Goal: Transaction & Acquisition: Purchase product/service

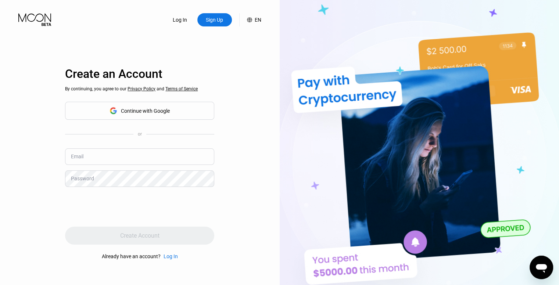
click at [162, 105] on div "Continue with Google" at bounding box center [139, 110] width 60 height 11
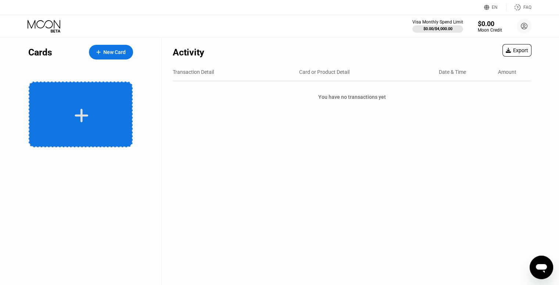
click at [83, 116] on icon at bounding box center [81, 115] width 14 height 17
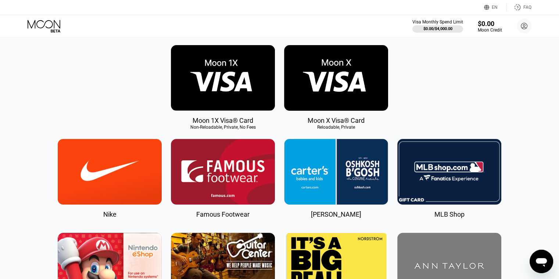
scroll to position [110, 0]
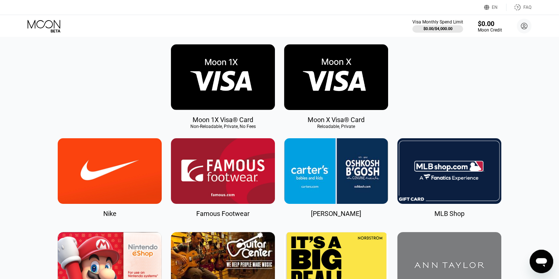
click at [346, 96] on img at bounding box center [336, 77] width 104 height 66
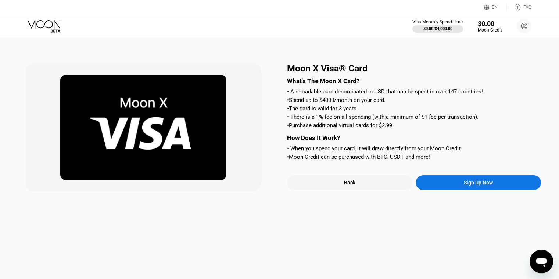
click at [474, 190] on div "Sign Up Now" at bounding box center [477, 183] width 125 height 15
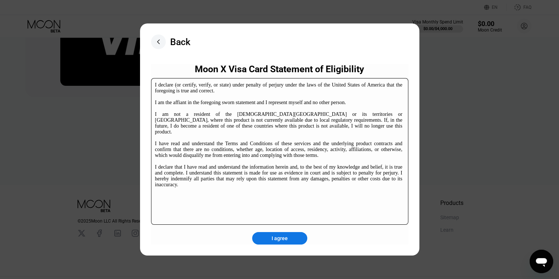
scroll to position [112, 0]
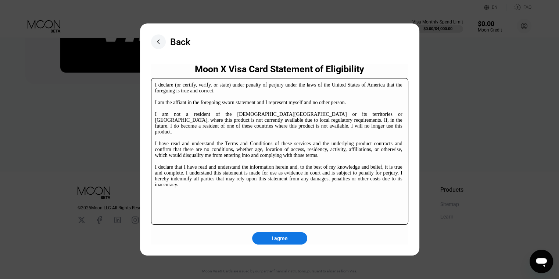
click at [353, 163] on div "I declare (or certify, verify, or state) under penalty of perjury under the law…" at bounding box center [278, 135] width 247 height 106
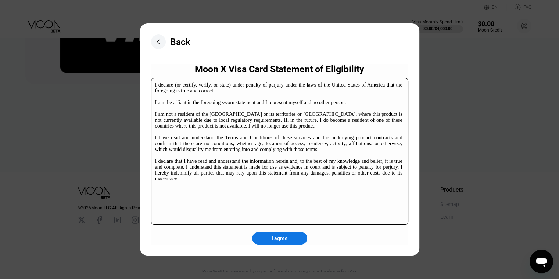
scroll to position [112, 0]
click at [292, 235] on div "I agree" at bounding box center [279, 238] width 55 height 12
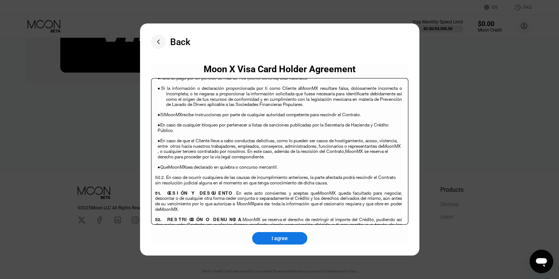
scroll to position [4763, 0]
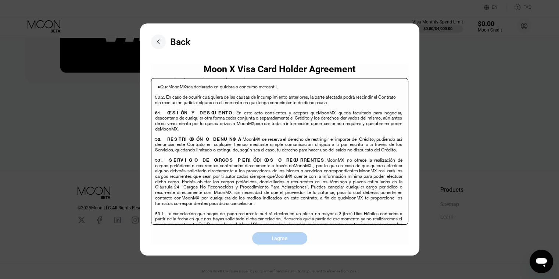
click at [291, 238] on div "I agree" at bounding box center [279, 238] width 55 height 12
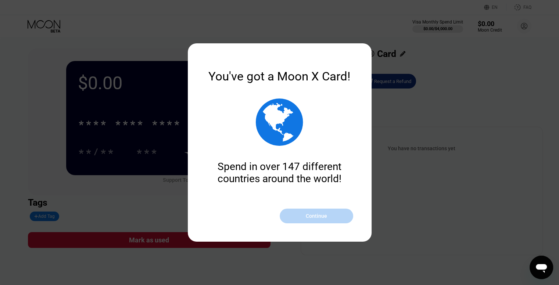
click at [306, 221] on div "Continue" at bounding box center [315, 216] width 73 height 15
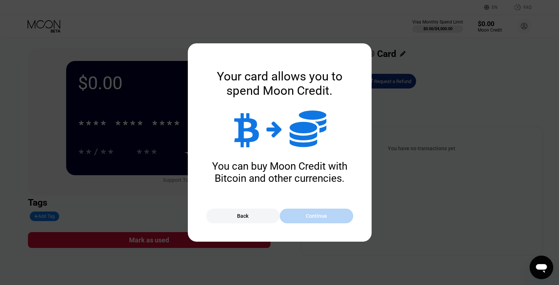
click at [316, 216] on div "Continue" at bounding box center [316, 216] width 21 height 6
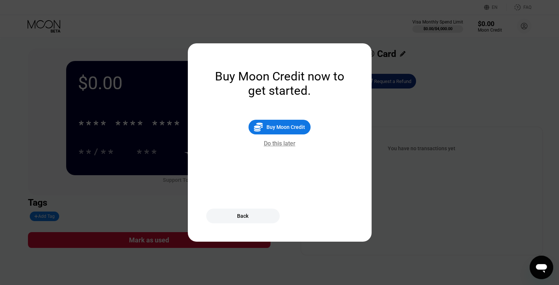
drag, startPoint x: 283, startPoint y: 146, endPoint x: 391, endPoint y: 197, distance: 118.9
click at [283, 146] on div "Do this later" at bounding box center [280, 143] width 32 height 7
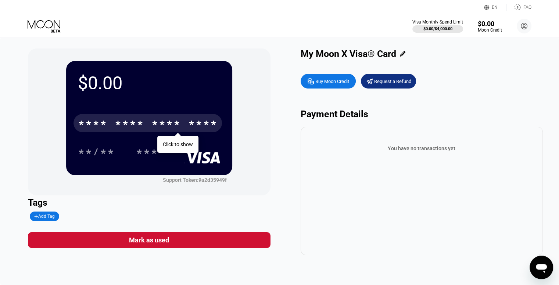
click at [188, 126] on div "* * * * * * * * * * * * ****" at bounding box center [147, 123] width 148 height 18
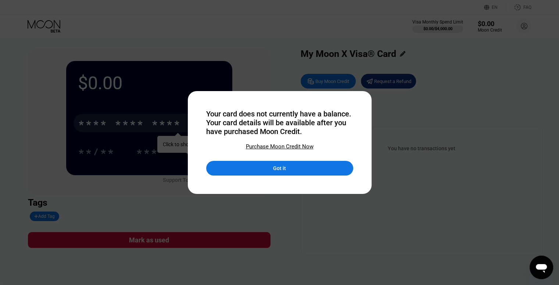
click at [237, 172] on div "Got it" at bounding box center [279, 168] width 147 height 15
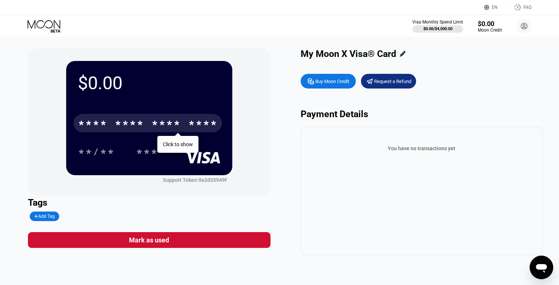
click at [187, 129] on div "* * * * * * * * * * * * ****" at bounding box center [147, 123] width 148 height 18
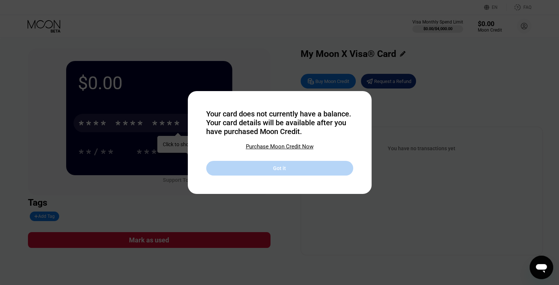
click at [285, 164] on div "Got it" at bounding box center [279, 168] width 147 height 15
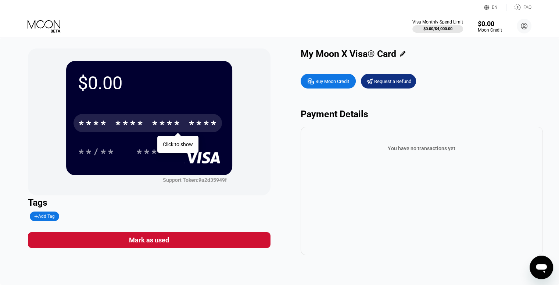
click at [289, 182] on div "$0.00 * * * * * * * * * * * * **** Click to show **/** *** Support Token: 9a2d3…" at bounding box center [279, 151] width 503 height 207
click at [203, 238] on div "Mark as used" at bounding box center [149, 240] width 242 height 16
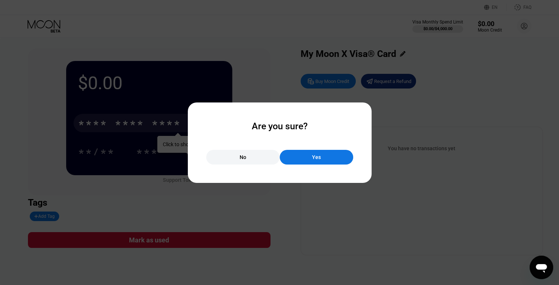
click at [323, 156] on div "Yes" at bounding box center [315, 157] width 73 height 15
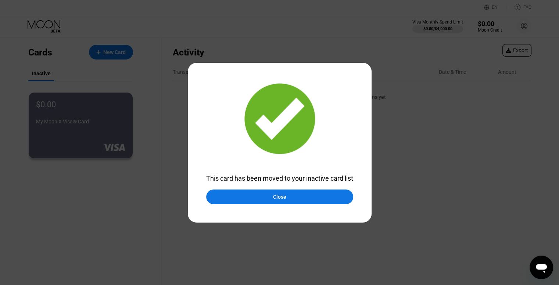
click at [289, 196] on div "Close" at bounding box center [279, 196] width 147 height 15
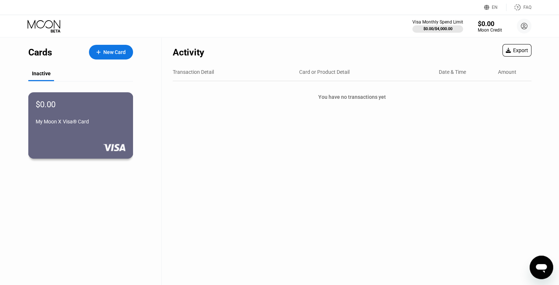
click at [89, 124] on div "My Moon X Visa® Card" at bounding box center [81, 122] width 90 height 6
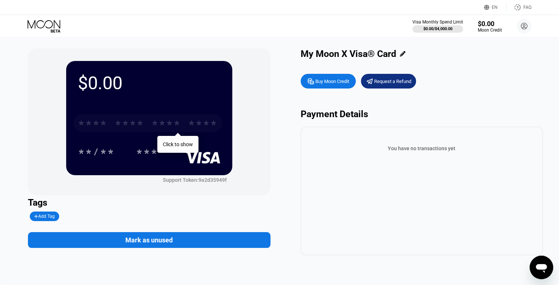
click at [193, 128] on div "****" at bounding box center [202, 124] width 29 height 12
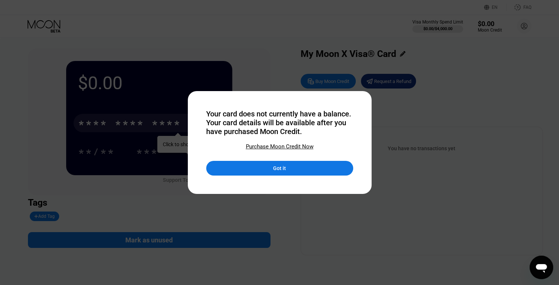
click at [275, 149] on div "Purchase Moon Credit Now" at bounding box center [280, 146] width 68 height 7
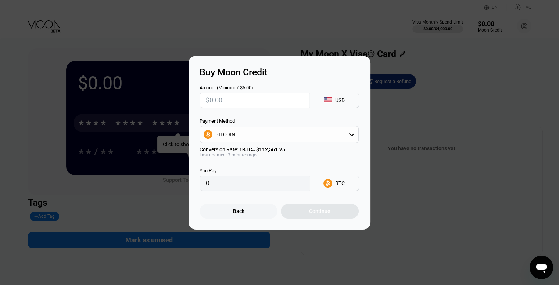
click at [347, 133] on div "BITCOIN" at bounding box center [279, 134] width 158 height 15
click at [279, 112] on div "Amount (Minimum: $5.00) USD Payment Method BITCOIN BITCOIN USDT on TRON Convers…" at bounding box center [279, 133] width 160 height 113
click at [353, 137] on icon at bounding box center [351, 134] width 6 height 6
click at [342, 135] on div "BITCOIN" at bounding box center [279, 134] width 158 height 15
click at [250, 171] on span "USDT on TRON" at bounding box center [234, 171] width 34 height 6
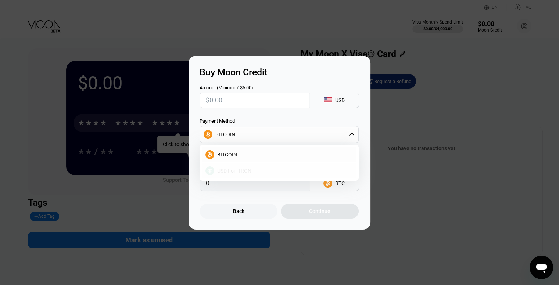
type input "0.00"
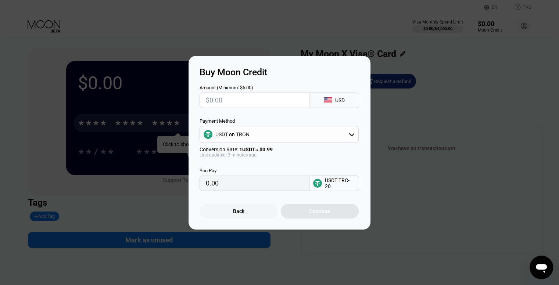
click at [240, 207] on div "Back" at bounding box center [238, 211] width 78 height 15
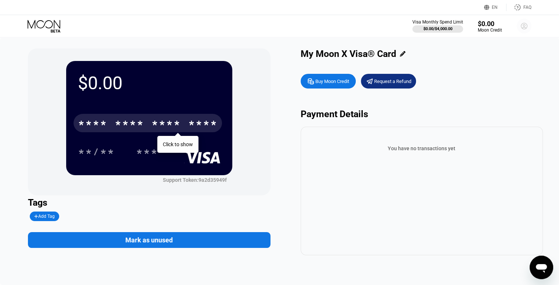
click at [525, 25] on circle at bounding box center [523, 26] width 15 height 15
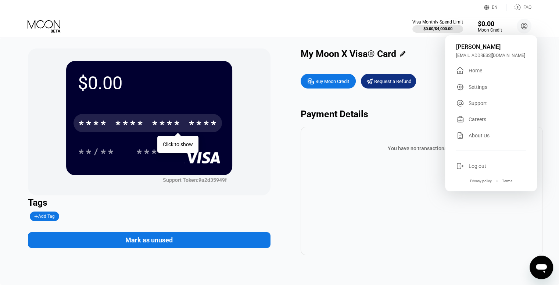
click at [476, 72] on div "Home" at bounding box center [475, 71] width 14 height 6
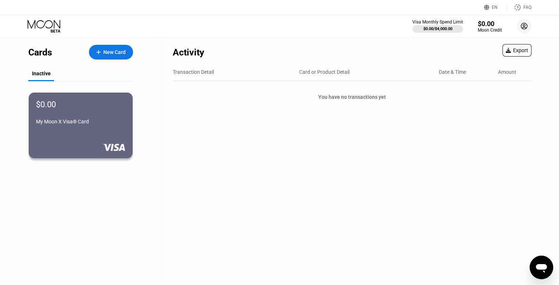
click at [524, 28] on icon at bounding box center [524, 26] width 4 height 4
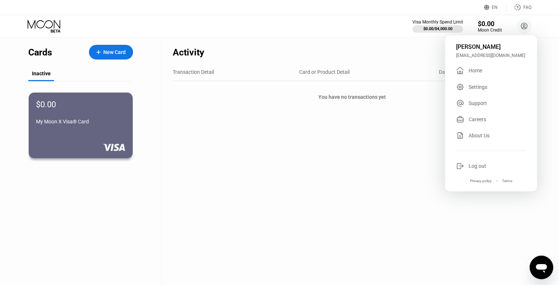
click at [481, 89] on div "Settings" at bounding box center [477, 87] width 19 height 6
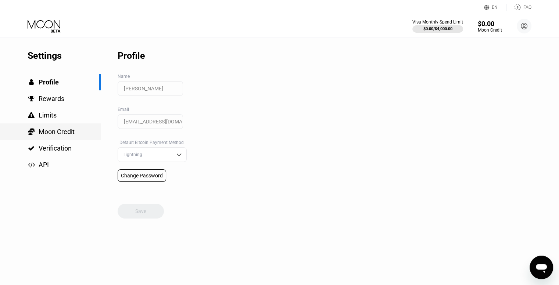
click at [54, 133] on span "Moon Credit" at bounding box center [57, 132] width 36 height 8
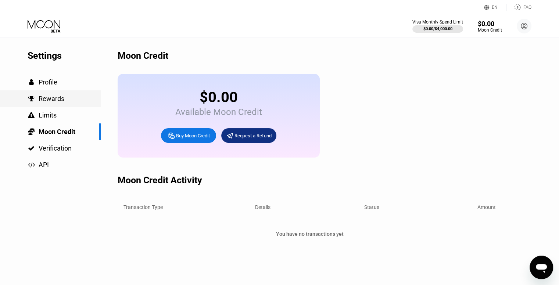
click at [57, 102] on span "Rewards" at bounding box center [52, 99] width 26 height 8
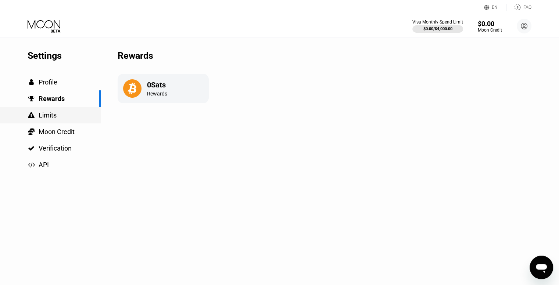
click at [50, 118] on span "Limits" at bounding box center [48, 115] width 18 height 8
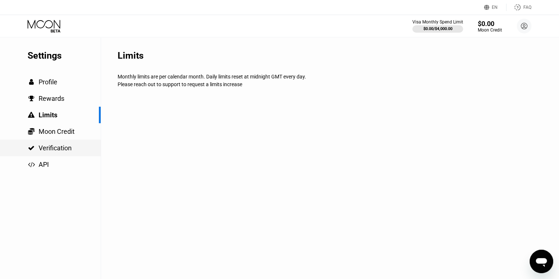
click at [53, 147] on span "Verification" at bounding box center [55, 148] width 33 height 8
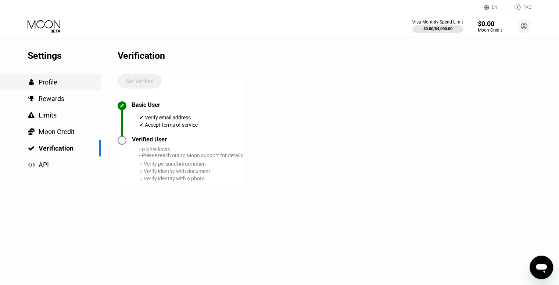
click at [51, 86] on span "Profile" at bounding box center [48, 82] width 19 height 8
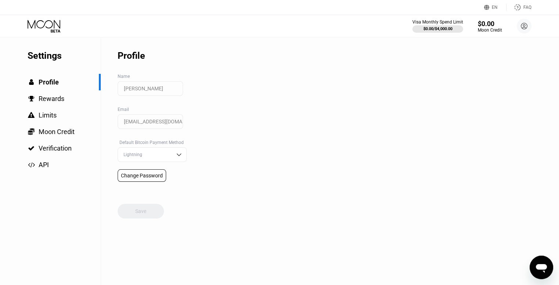
click at [50, 28] on icon at bounding box center [45, 26] width 34 height 13
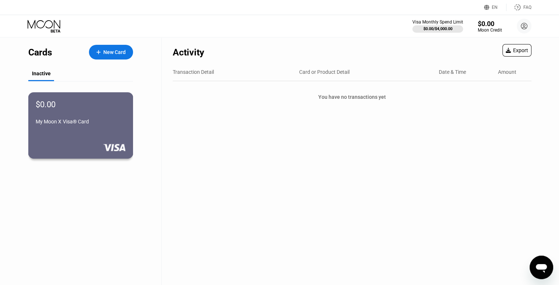
click at [40, 124] on div "My Moon X Visa® Card" at bounding box center [81, 122] width 90 height 6
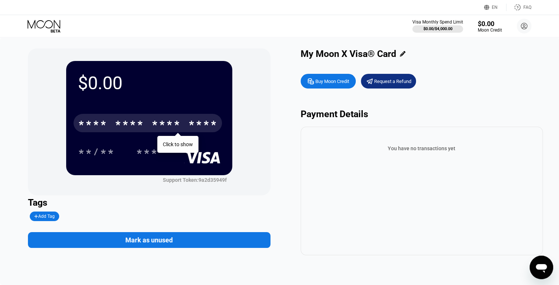
click at [205, 122] on div "****" at bounding box center [202, 124] width 29 height 12
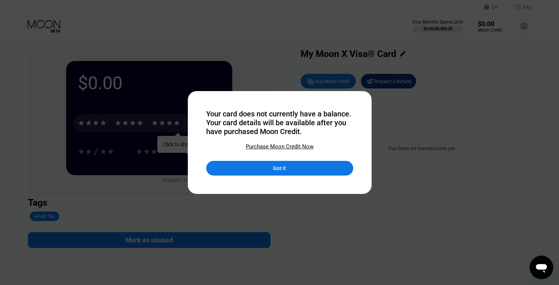
click at [285, 168] on div "Got it" at bounding box center [279, 168] width 13 height 7
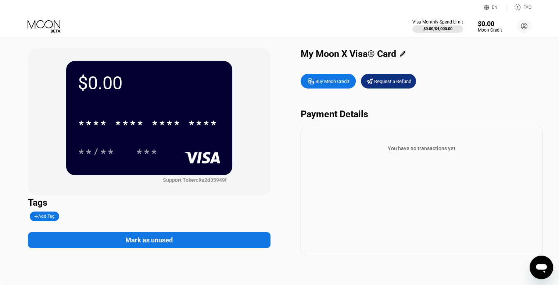
drag, startPoint x: 206, startPoint y: 121, endPoint x: 434, endPoint y: 185, distance: 236.7
click at [434, 185] on div "You have no transactions yet" at bounding box center [421, 191] width 242 height 129
click at [341, 84] on div "Buy Moon Credit" at bounding box center [332, 81] width 34 height 6
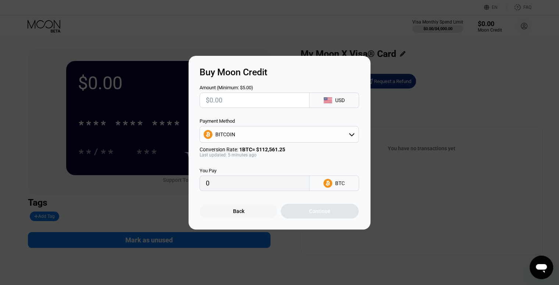
click at [342, 108] on div "Amount (Minimum: $5.00) USD Payment Method BITCOIN Conversion Rate: 1 BTC ≈ $11…" at bounding box center [279, 133] width 160 height 113
click at [344, 102] on div "USD" at bounding box center [334, 100] width 50 height 15
click at [277, 98] on input "text" at bounding box center [254, 100] width 97 height 15
type input "$1"
type input "0.00000927"
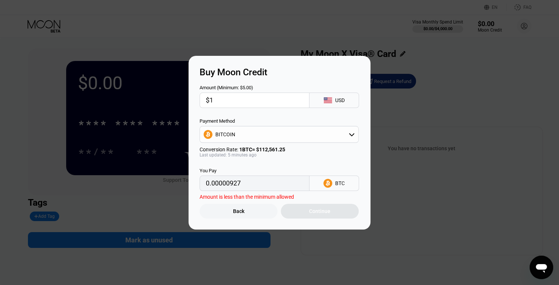
type input "$1"
click at [272, 115] on div "Amount (Minimum: $5.00) $1 USD Payment Method BITCOIN Conversion Rate: 1 BTC ≈ …" at bounding box center [279, 133] width 160 height 113
click at [348, 131] on div "BITCOIN" at bounding box center [279, 134] width 158 height 15
click at [264, 170] on div "USDT on TRON" at bounding box center [283, 171] width 138 height 6
type input "1.01"
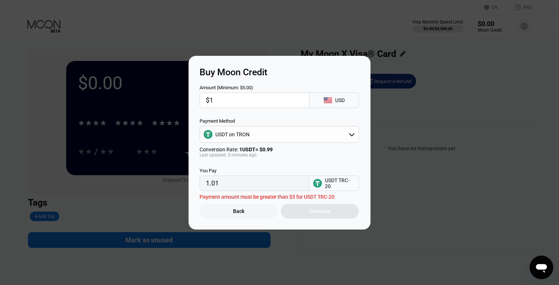
click at [334, 184] on div "USDT TRC-20" at bounding box center [340, 183] width 30 height 12
click at [291, 187] on input "1.01" at bounding box center [254, 183] width 97 height 15
click at [223, 101] on input "$1" at bounding box center [254, 100] width 97 height 15
type input "0.00"
type input "$5"
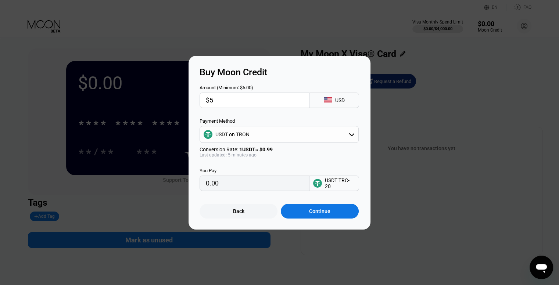
type input "5.05"
type input "$5"
click at [331, 216] on div "Continue" at bounding box center [320, 211] width 78 height 15
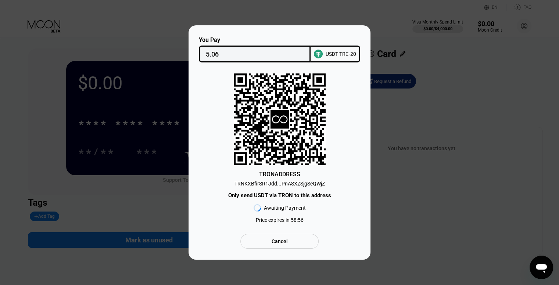
click at [331, 51] on div "USDT TRC-20" at bounding box center [340, 54] width 30 height 6
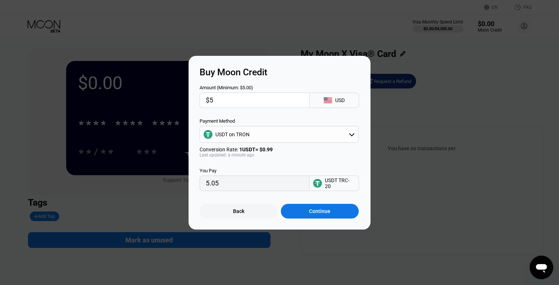
click at [243, 214] on div "Back" at bounding box center [238, 211] width 11 height 6
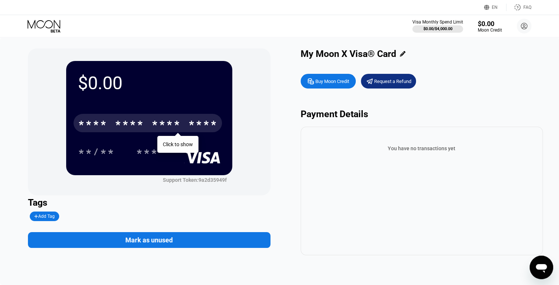
click at [198, 124] on div "****" at bounding box center [202, 124] width 29 height 12
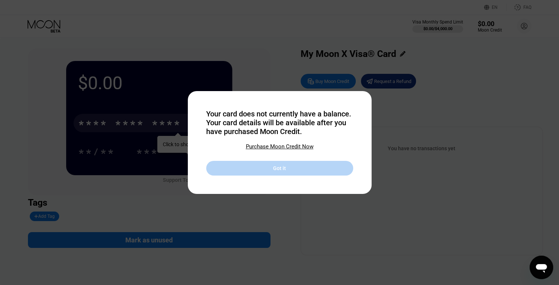
click at [269, 167] on div "Got it" at bounding box center [279, 168] width 147 height 15
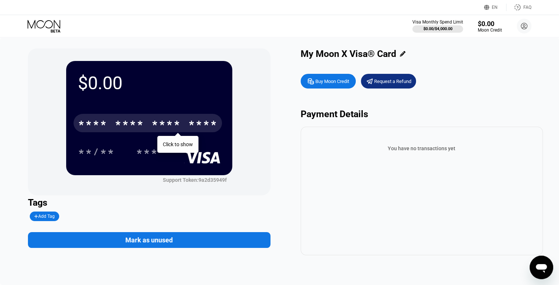
click at [176, 125] on div "* * * *" at bounding box center [165, 124] width 29 height 12
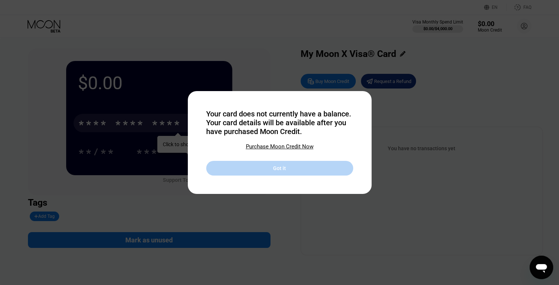
click at [302, 171] on div "Got it" at bounding box center [279, 168] width 147 height 15
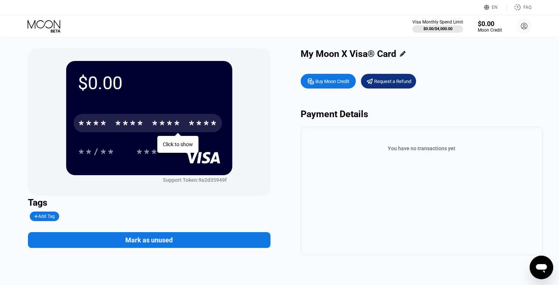
click at [203, 124] on div "****" at bounding box center [202, 124] width 29 height 12
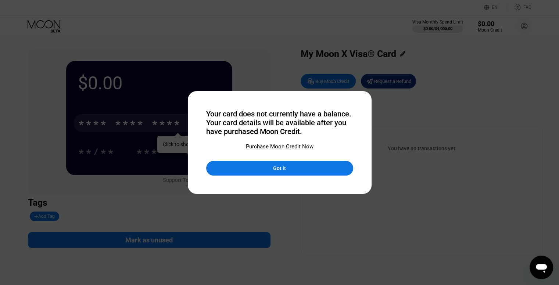
click at [254, 173] on div "Got it" at bounding box center [279, 168] width 147 height 15
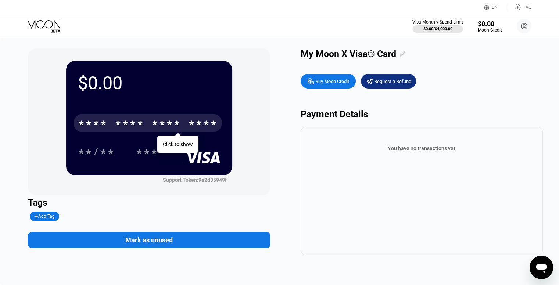
click at [404, 54] on icon at bounding box center [403, 54] width 6 height 6
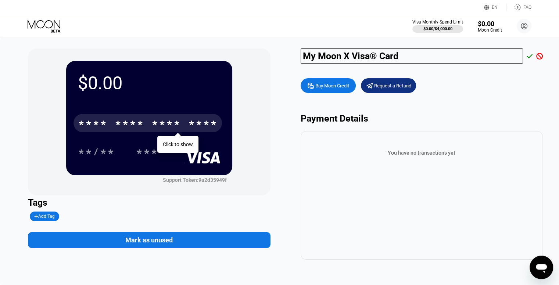
click at [456, 195] on div "You have no transactions yet" at bounding box center [421, 195] width 242 height 129
click at [279, 42] on div "$0.00 * * * * * * * * * * * * **** Click to show **/** *** Support Token: 9a2d3…" at bounding box center [279, 161] width 559 height 248
drag, startPoint x: 411, startPoint y: 58, endPoint x: 286, endPoint y: 52, distance: 124.3
click at [286, 52] on div "$0.00 * * * * * * * * * * * * **** Click to show **/** *** Support Token: 9a2d3…" at bounding box center [279, 153] width 503 height 211
type input "ashraf visa card"
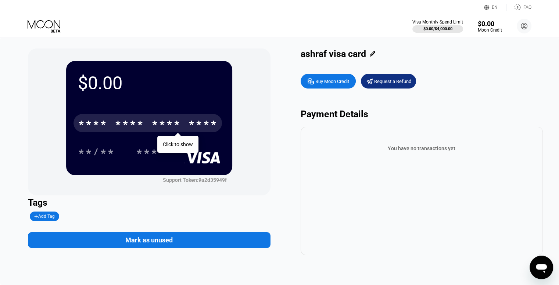
click at [447, 157] on div "You have no transactions yet" at bounding box center [421, 148] width 230 height 21
click at [358, 117] on div "Payment Details" at bounding box center [421, 114] width 242 height 11
click at [147, 119] on div "* * * * * * * * * * * * ****" at bounding box center [147, 123] width 148 height 18
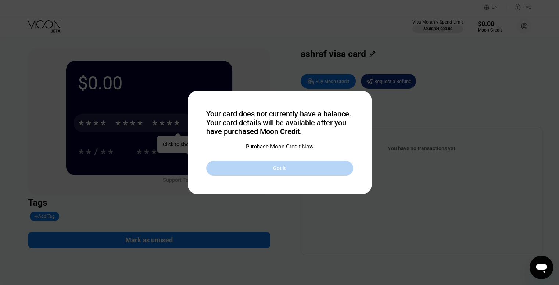
click at [266, 175] on div "Got it" at bounding box center [279, 168] width 147 height 15
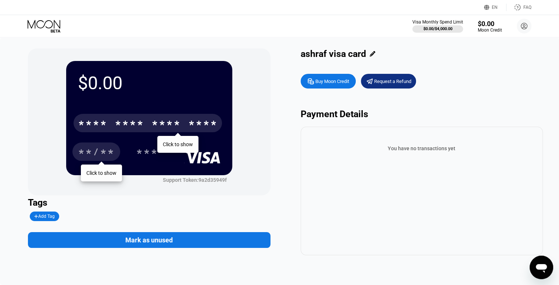
click at [76, 156] on div "**/**" at bounding box center [96, 151] width 48 height 18
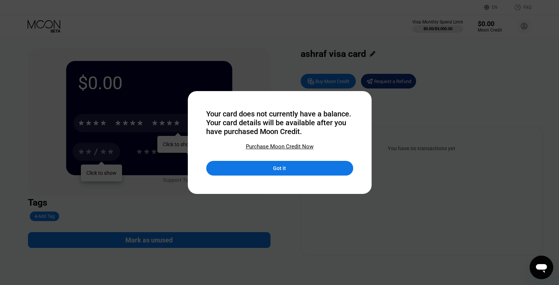
click at [278, 147] on div "Purchase Moon Credit Now" at bounding box center [280, 146] width 68 height 7
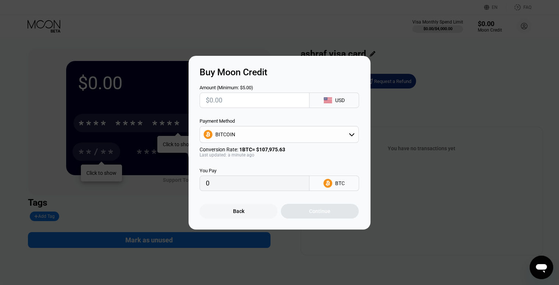
click at [345, 106] on div "USD" at bounding box center [334, 100] width 50 height 15
click at [324, 98] on icon at bounding box center [326, 98] width 4 height 3
click at [341, 138] on div "BITCOIN" at bounding box center [279, 134] width 158 height 15
click at [476, 20] on div at bounding box center [282, 142] width 564 height 285
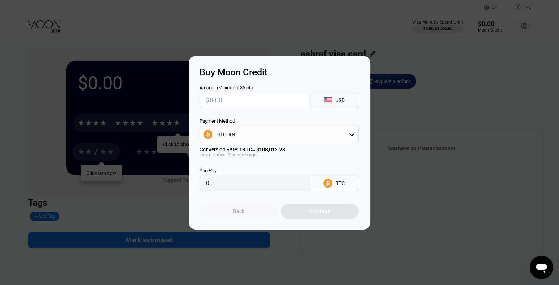
click at [246, 215] on div "Back" at bounding box center [238, 211] width 78 height 15
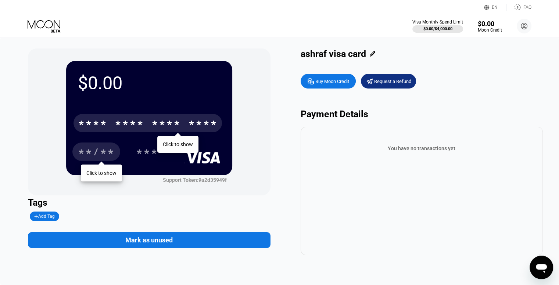
click at [81, 122] on div "* * * *" at bounding box center [92, 124] width 29 height 12
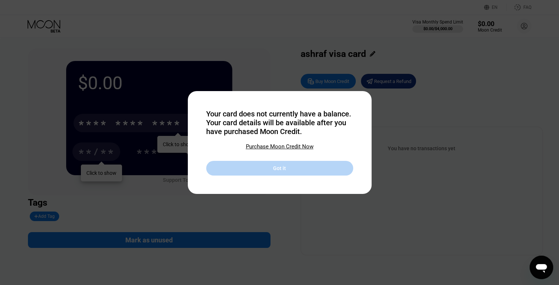
click at [332, 169] on div "Got it" at bounding box center [279, 168] width 147 height 15
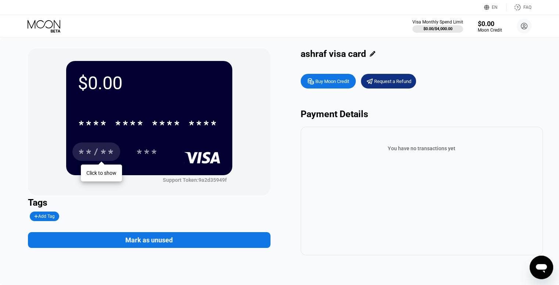
click at [105, 166] on div "Click to show" at bounding box center [101, 173] width 41 height 17
click at [101, 169] on div "Click to show" at bounding box center [101, 173] width 41 height 17
click at [209, 181] on div "Support Token: 9a2d35949f" at bounding box center [195, 180] width 64 height 6
click at [526, 27] on icon at bounding box center [524, 26] width 6 height 6
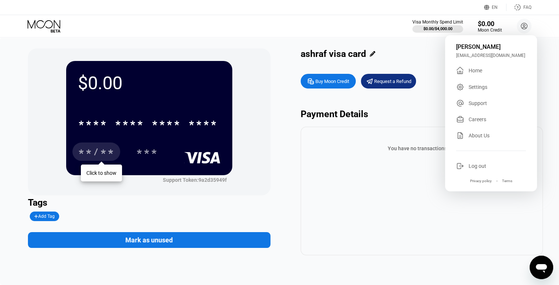
click at [485, 138] on div "About Us" at bounding box center [478, 136] width 21 height 6
click at [488, 106] on div "Support" at bounding box center [491, 103] width 70 height 8
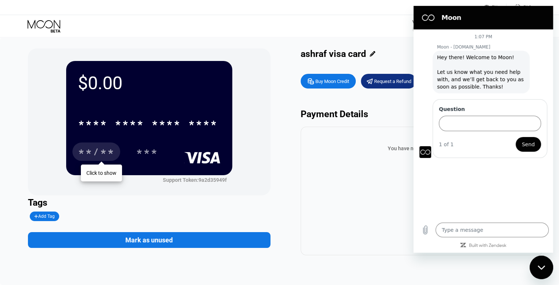
click at [353, 164] on div "You have no transactions yet" at bounding box center [421, 191] width 242 height 129
click at [538, 266] on icon "Close messaging window" at bounding box center [540, 267] width 7 height 4
type textarea "x"
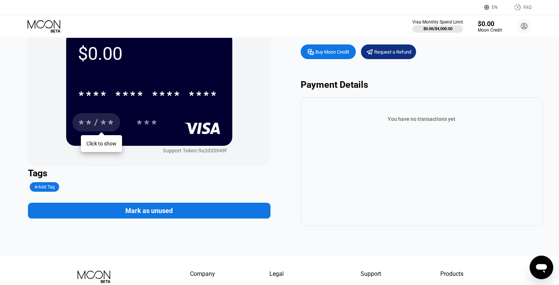
scroll to position [1, 0]
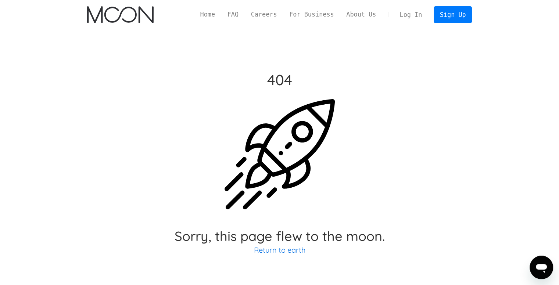
click at [408, 11] on link "Log In" at bounding box center [410, 15] width 35 height 16
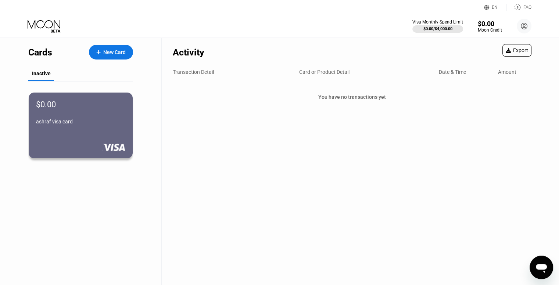
click at [197, 73] on div "Transaction Detail" at bounding box center [193, 72] width 41 height 6
click at [87, 122] on div "ashraf visa card" at bounding box center [81, 122] width 90 height 6
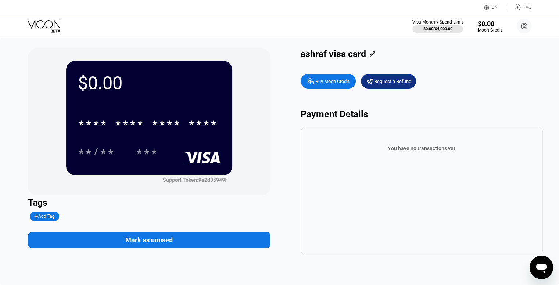
click at [410, 153] on div "You have no transactions yet" at bounding box center [421, 148] width 230 height 21
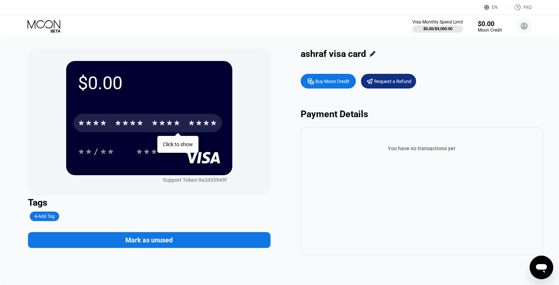
click at [185, 125] on div "* * * * * * * * * * * * ****" at bounding box center [147, 123] width 148 height 18
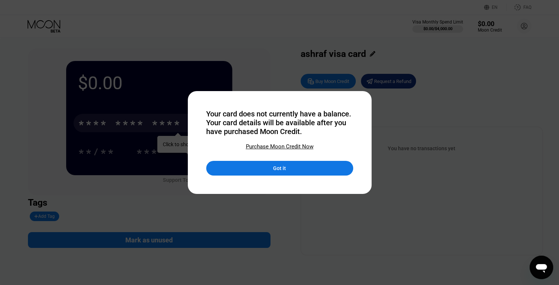
click at [288, 146] on div "Purchase Moon Credit Now" at bounding box center [280, 146] width 68 height 7
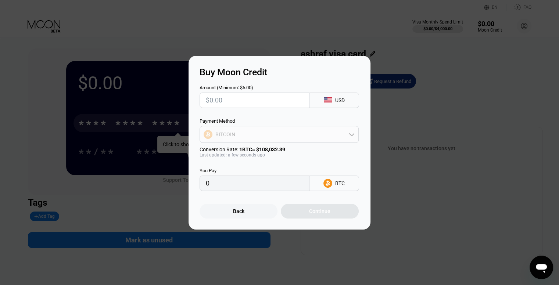
click at [296, 136] on div "BITCOIN" at bounding box center [279, 134] width 158 height 15
click at [278, 136] on div "BITCOIN" at bounding box center [279, 134] width 158 height 15
click at [242, 169] on span "USDT on TRON" at bounding box center [234, 171] width 34 height 6
type input "0.00"
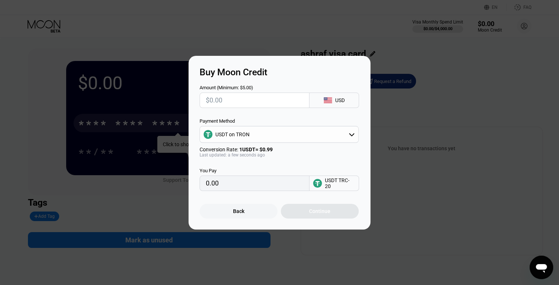
click at [487, 58] on div "Buy Moon Credit Amount (Minimum: $5.00) USD Payment Method USDT on TRON Convers…" at bounding box center [279, 143] width 559 height 174
